Goal: Communication & Community: Answer question/provide support

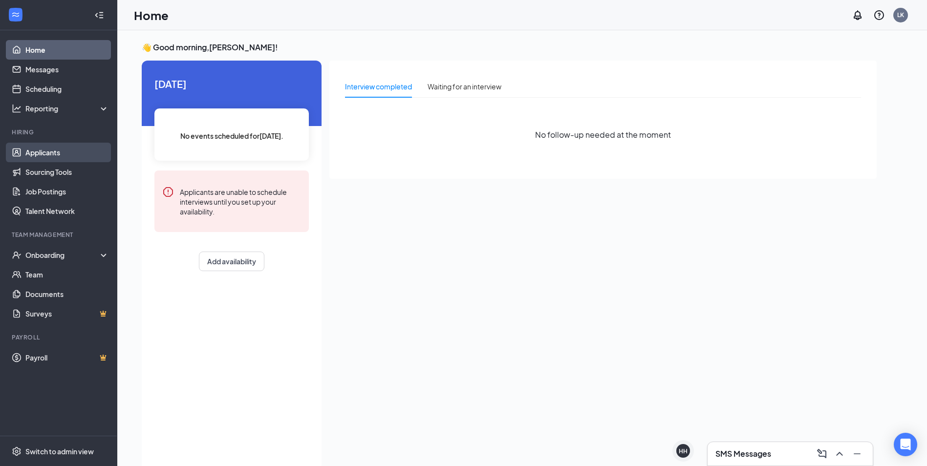
click at [31, 145] on link "Applicants" at bounding box center [67, 153] width 84 height 20
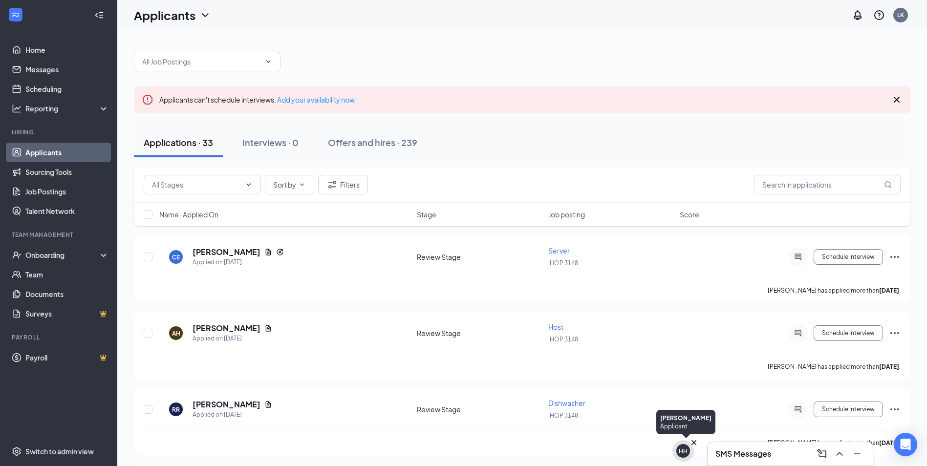
click at [695, 442] on icon "Cross" at bounding box center [694, 442] width 5 height 5
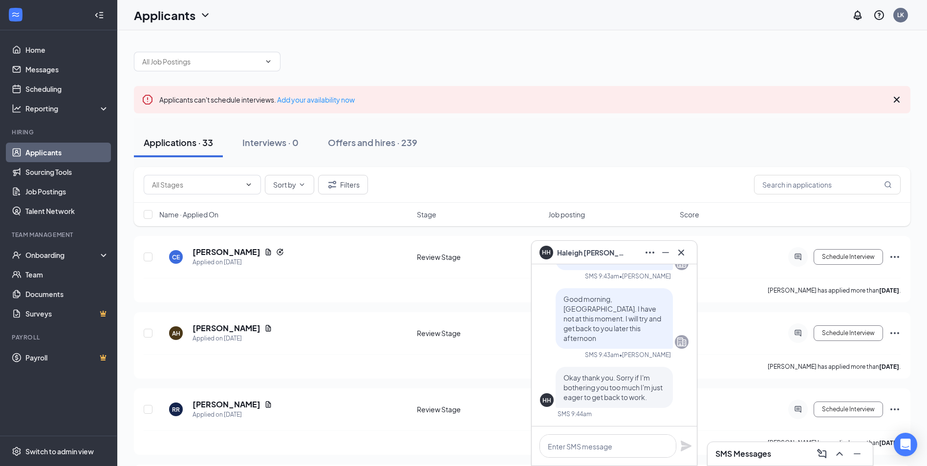
click at [745, 456] on h3 "SMS Messages" at bounding box center [744, 454] width 56 height 11
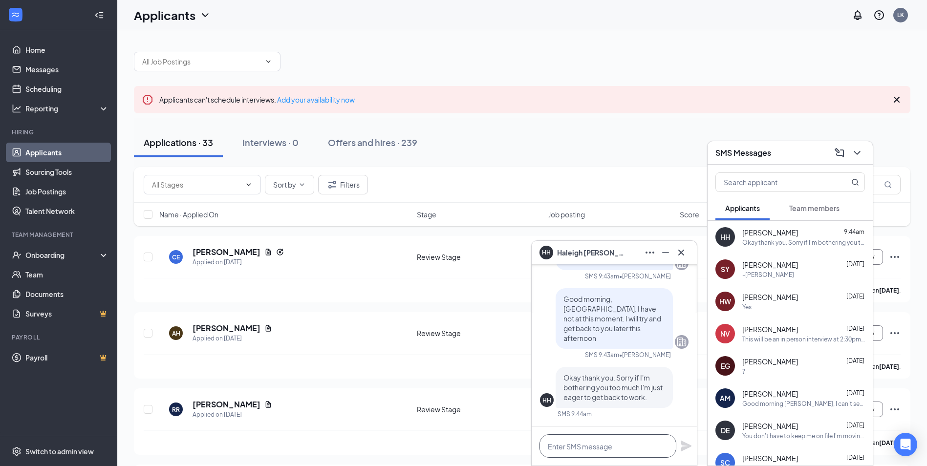
click at [587, 451] on textarea at bounding box center [608, 446] width 137 height 23
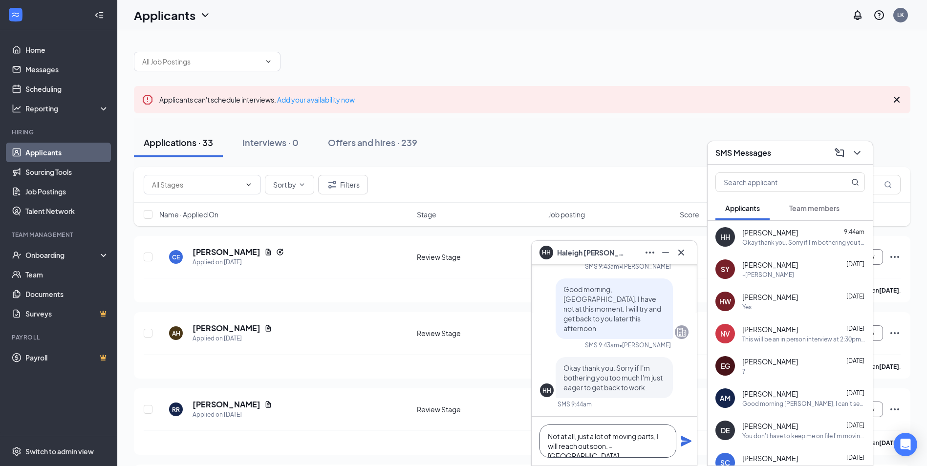
click at [644, 437] on textarea "Not at all, just a lot of moving parts, I will reach out soon. - [GEOGRAPHIC_DA…" at bounding box center [608, 441] width 137 height 33
click at [647, 450] on textarea "Not at all, just a lot of moving parts. I will reach out soon. - [GEOGRAPHIC_DA…" at bounding box center [608, 441] width 137 height 33
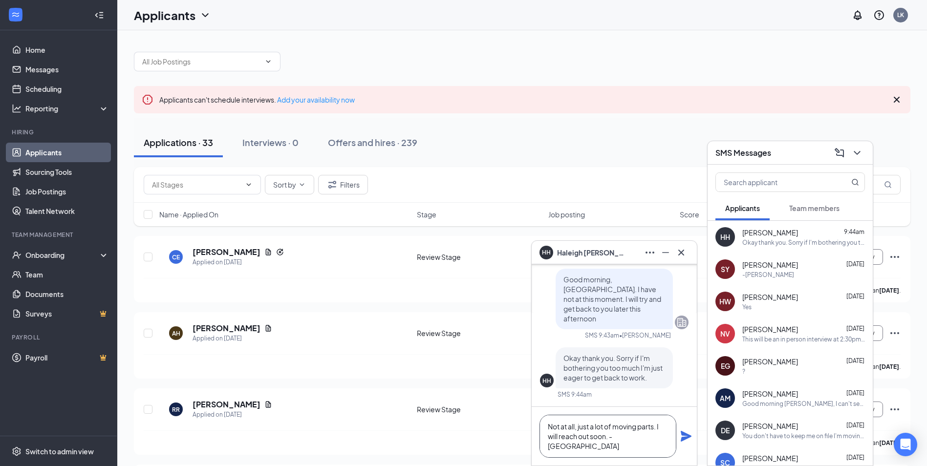
type textarea "Not at all, just a lot of moving parts. I will reach out soon. - [GEOGRAPHIC_DA…"
click at [690, 436] on icon "Plane" at bounding box center [686, 436] width 11 height 11
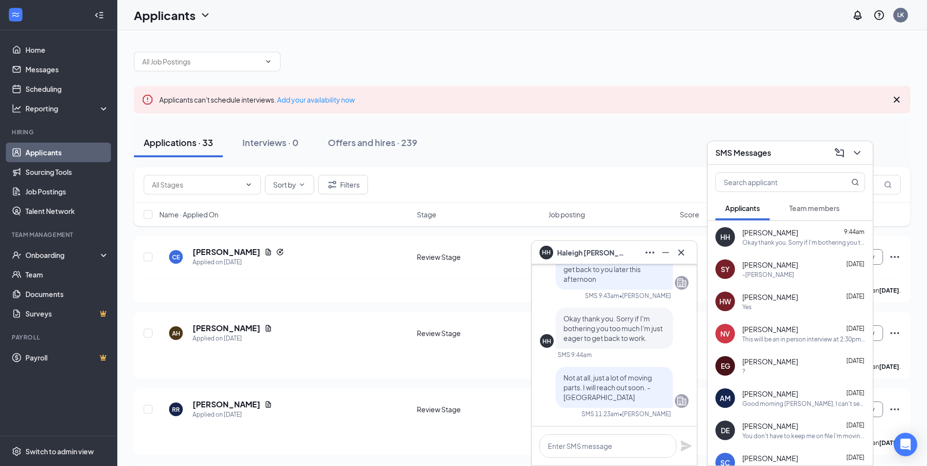
scroll to position [0, 0]
click at [858, 153] on icon "ChevronDown" at bounding box center [858, 153] width 12 height 12
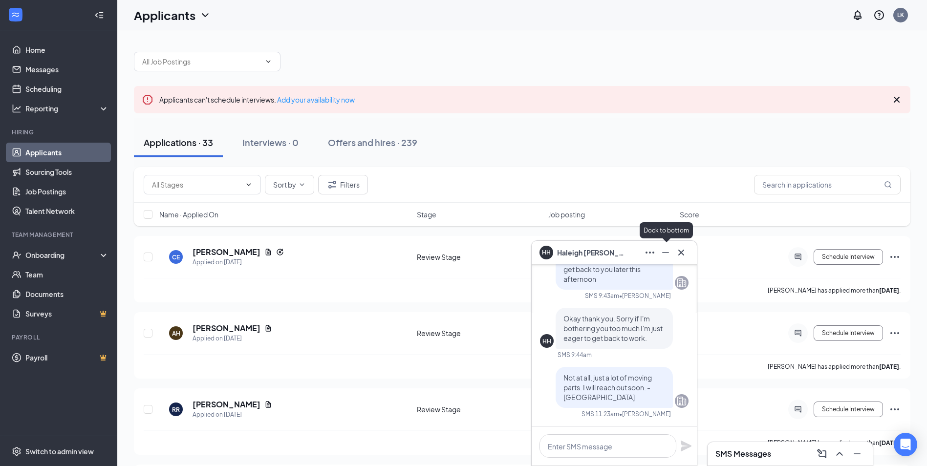
click at [668, 256] on icon "Minimize" at bounding box center [666, 253] width 12 height 12
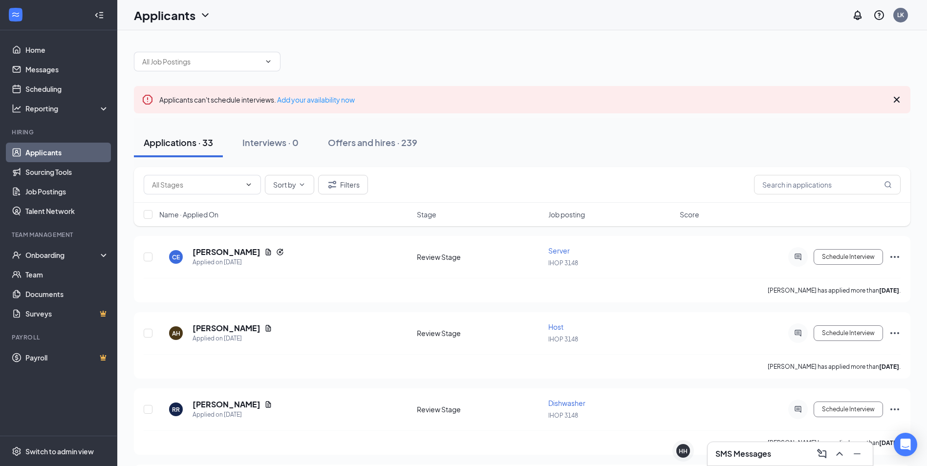
click at [63, 150] on link "Applicants" at bounding box center [67, 153] width 84 height 20
